Goal: Task Accomplishment & Management: Manage account settings

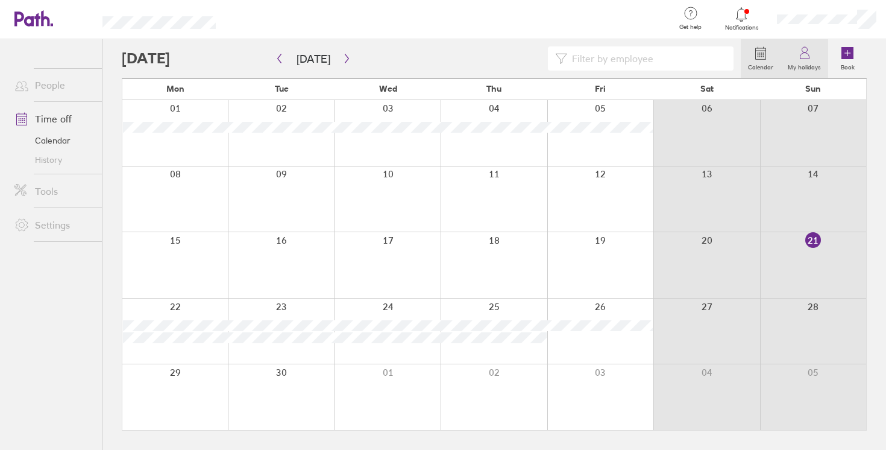
click at [800, 50] on icon at bounding box center [804, 53] width 14 height 14
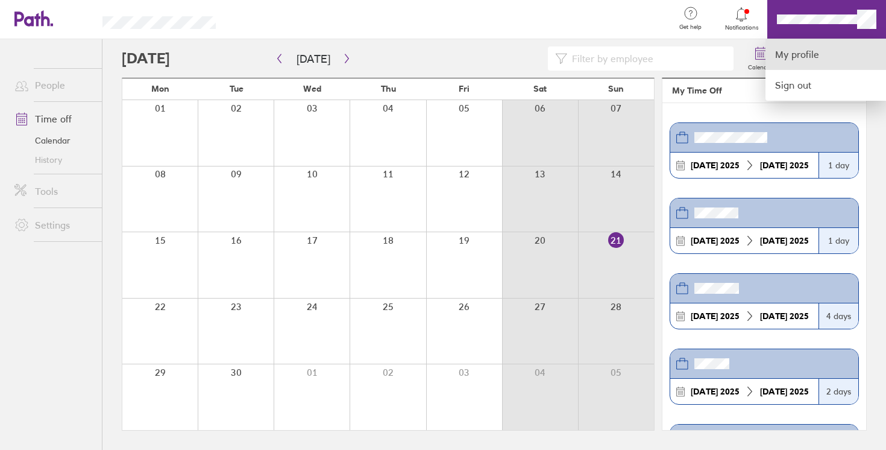
click at [801, 57] on link "My profile" at bounding box center [825, 54] width 121 height 31
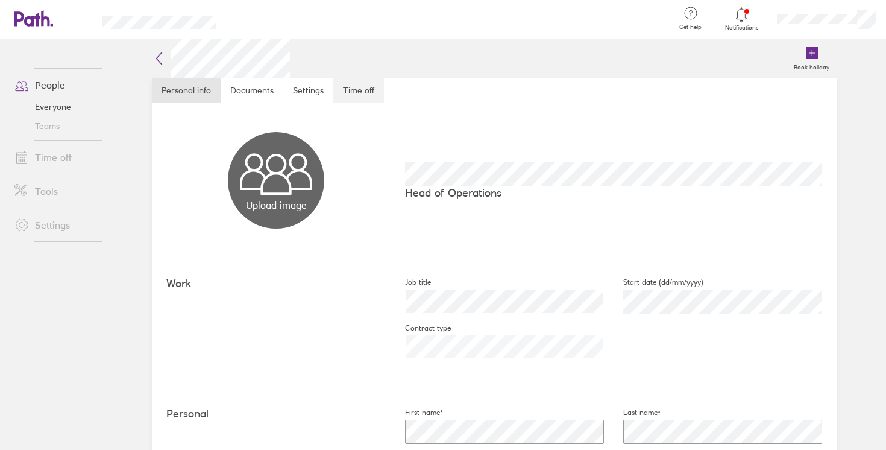
click at [368, 86] on link "Time off" at bounding box center [358, 90] width 51 height 24
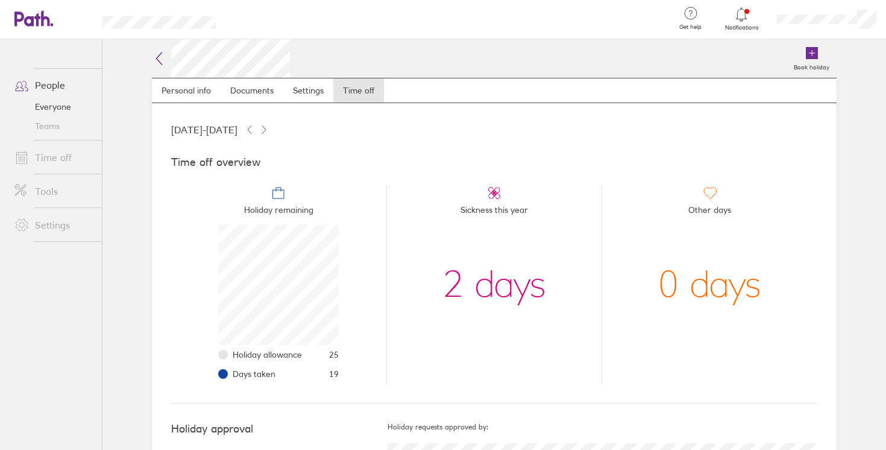
click at [54, 86] on link "People" at bounding box center [53, 85] width 97 height 24
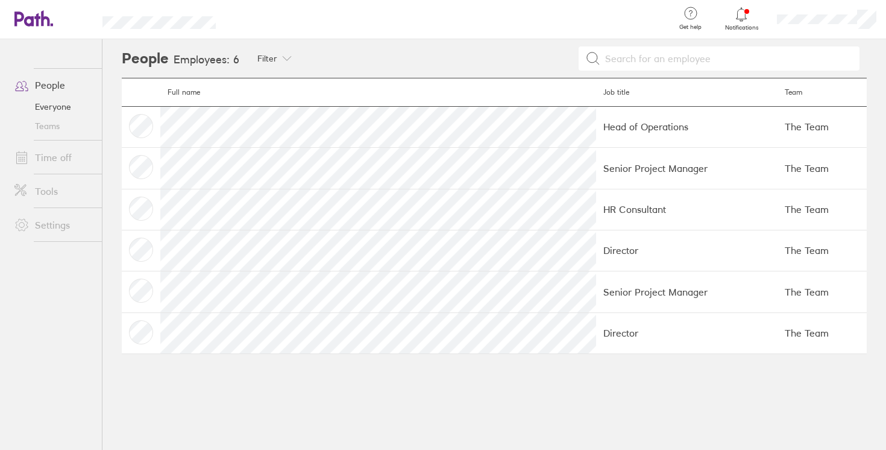
click at [45, 109] on link "Everyone" at bounding box center [53, 106] width 97 height 19
click at [46, 154] on link "Time off" at bounding box center [53, 157] width 97 height 24
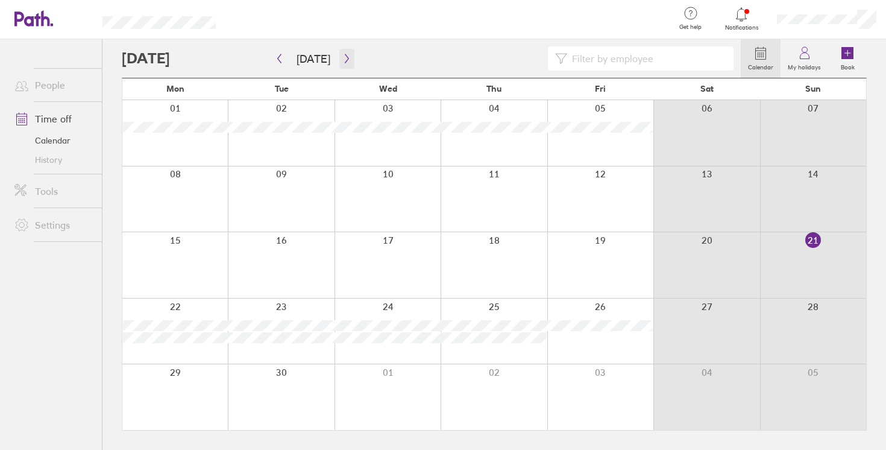
click at [345, 56] on icon "button" at bounding box center [346, 59] width 9 height 10
click at [343, 55] on icon "button" at bounding box center [346, 59] width 9 height 10
click at [342, 60] on icon "button" at bounding box center [346, 59] width 9 height 10
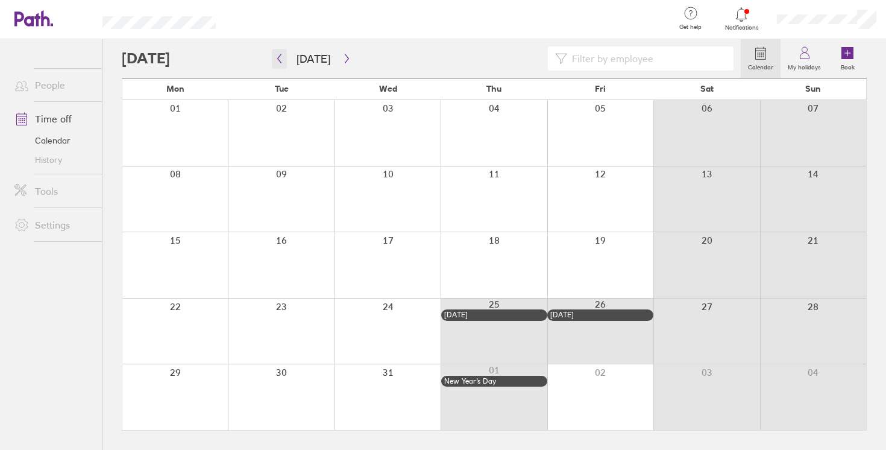
click at [282, 57] on icon "button" at bounding box center [279, 59] width 9 height 10
